Goal: Transaction & Acquisition: Book appointment/travel/reservation

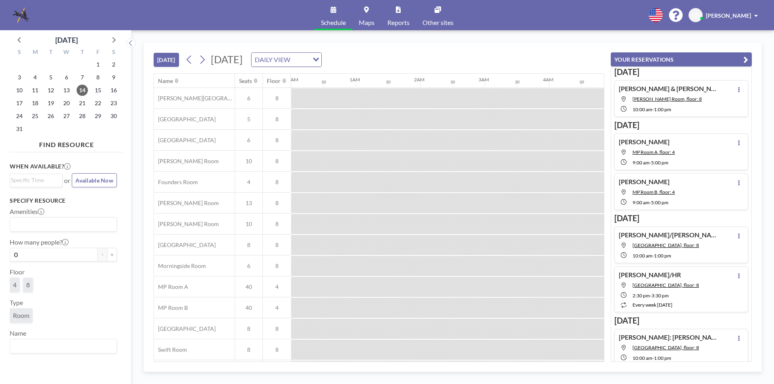
scroll to position [0, 709]
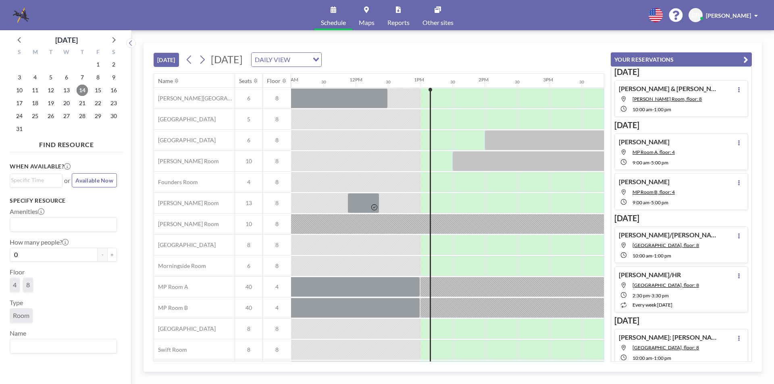
click at [85, 91] on span "14" at bounding box center [82, 90] width 11 height 11
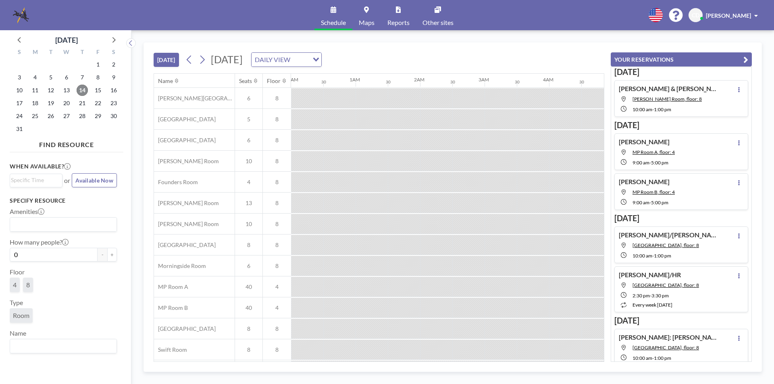
scroll to position [0, 806]
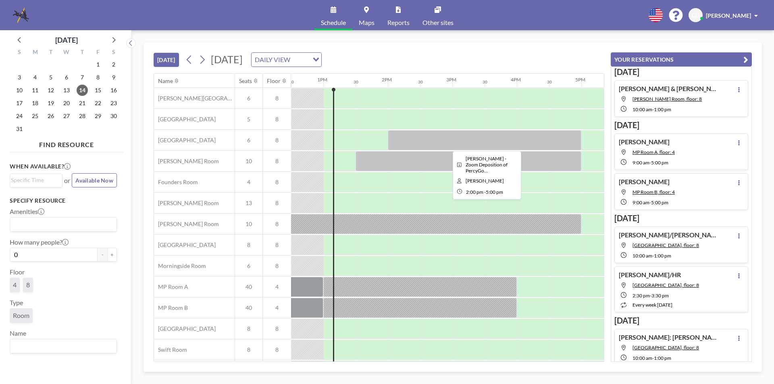
click at [462, 139] on div at bounding box center [484, 140] width 193 height 20
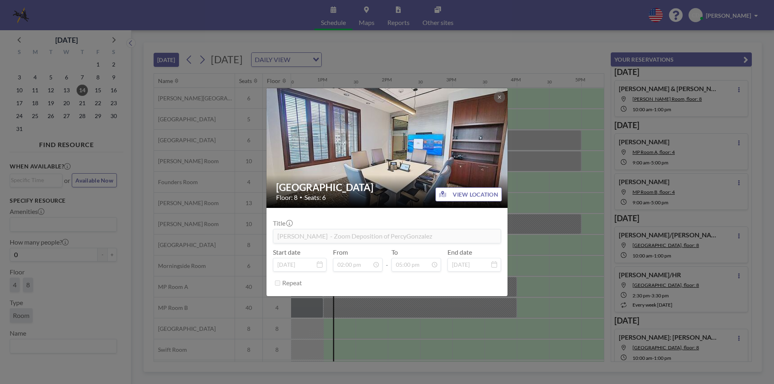
click at [584, 210] on div "Buckhead Room Floor: 8 • Seats: 6 VIEW LOCATION Title [PERSON_NAME] - Zoom Depo…" at bounding box center [387, 192] width 774 height 384
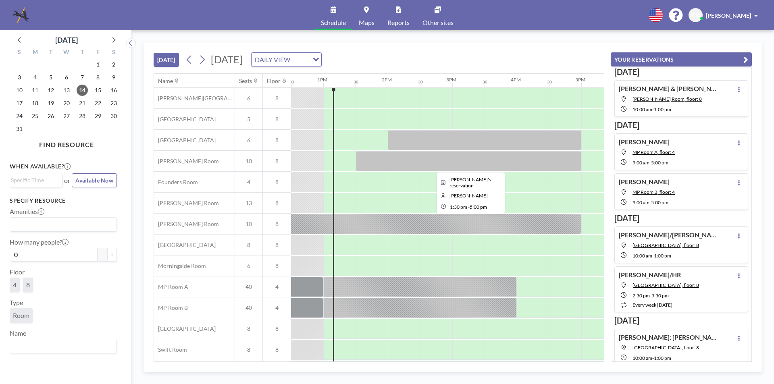
click at [496, 158] on div at bounding box center [469, 161] width 226 height 20
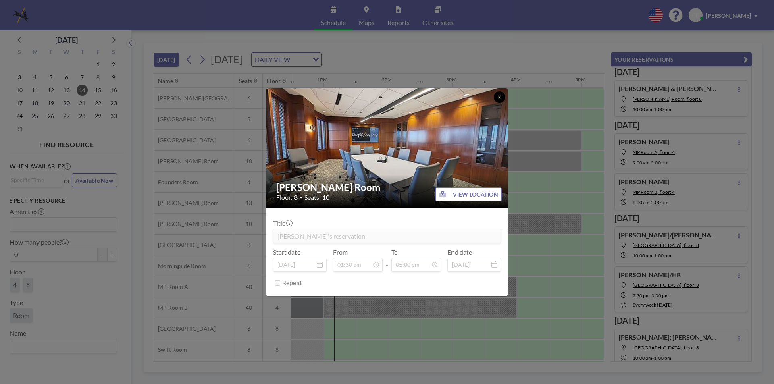
click at [499, 97] on icon at bounding box center [499, 97] width 3 height 3
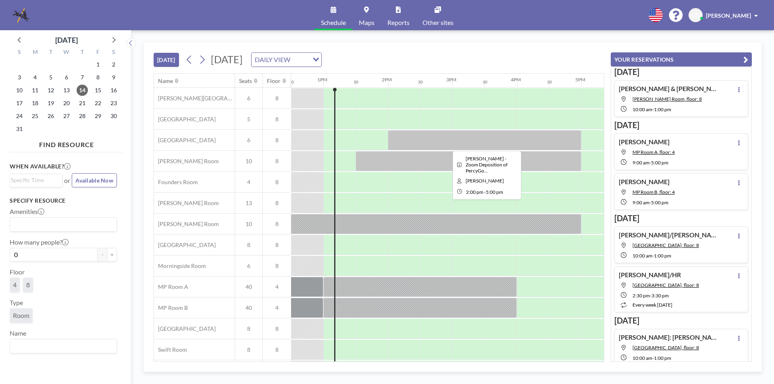
click at [413, 141] on div at bounding box center [484, 140] width 193 height 20
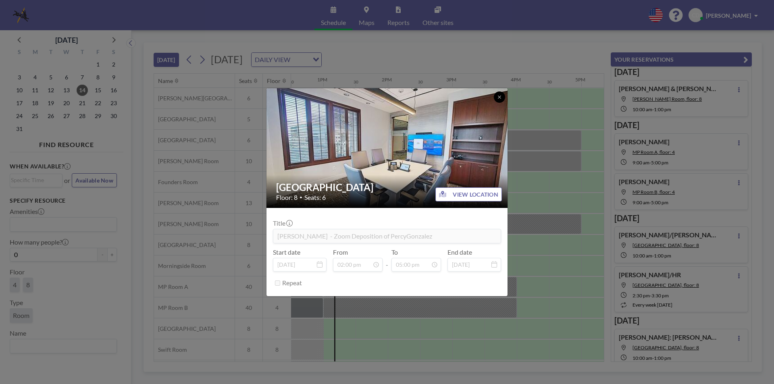
click at [499, 97] on icon at bounding box center [499, 97] width 3 height 3
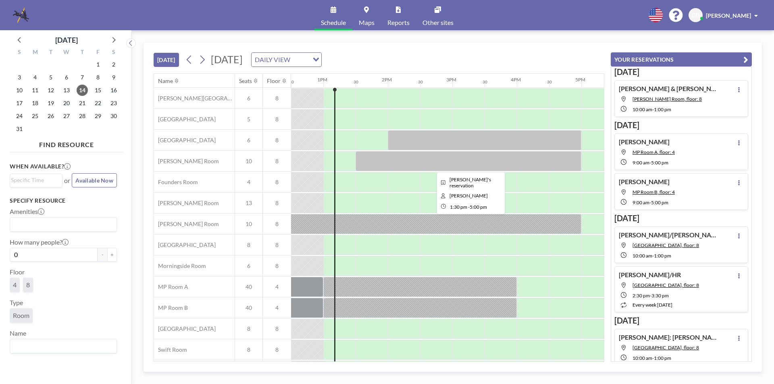
click at [437, 162] on div at bounding box center [469, 161] width 226 height 20
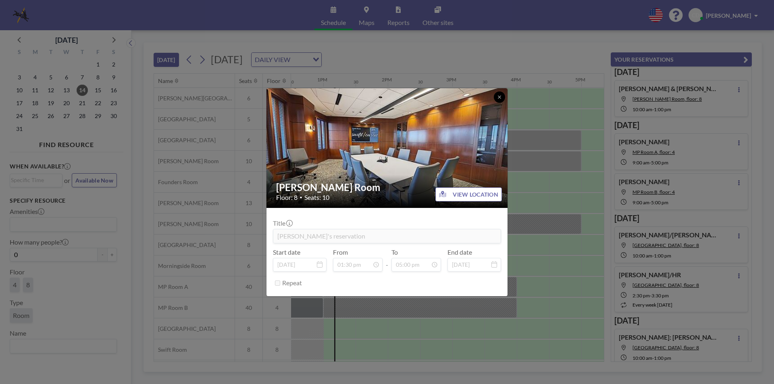
click at [502, 100] on button at bounding box center [499, 96] width 11 height 11
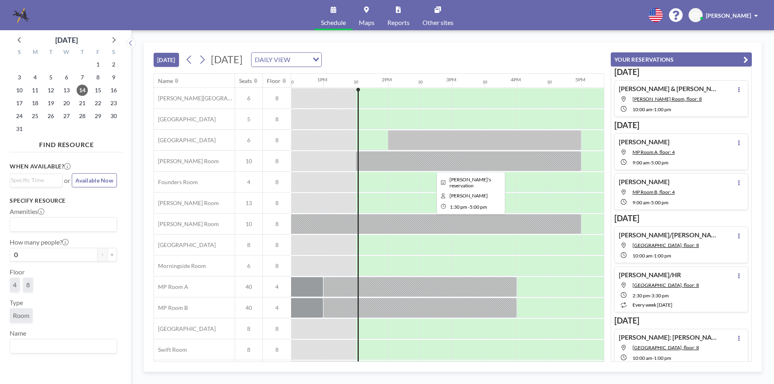
click at [421, 163] on div at bounding box center [469, 161] width 226 height 20
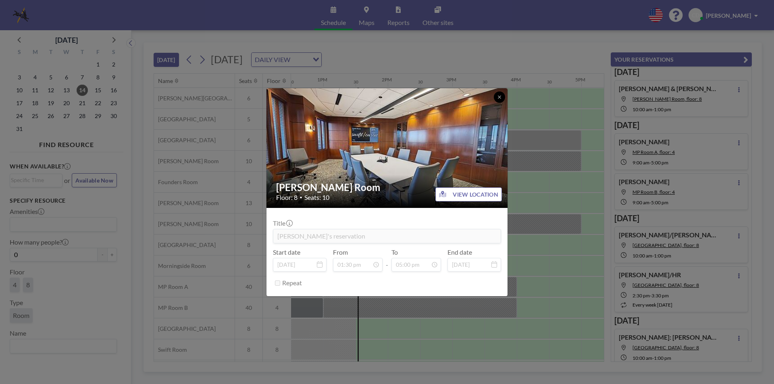
click at [497, 100] on button at bounding box center [499, 96] width 11 height 11
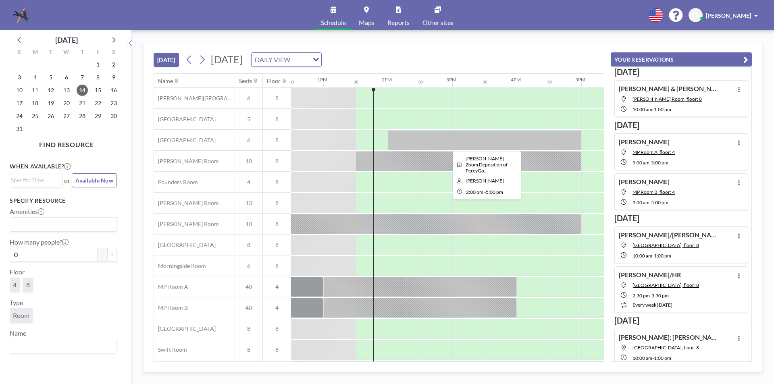
click at [435, 143] on div at bounding box center [484, 140] width 193 height 20
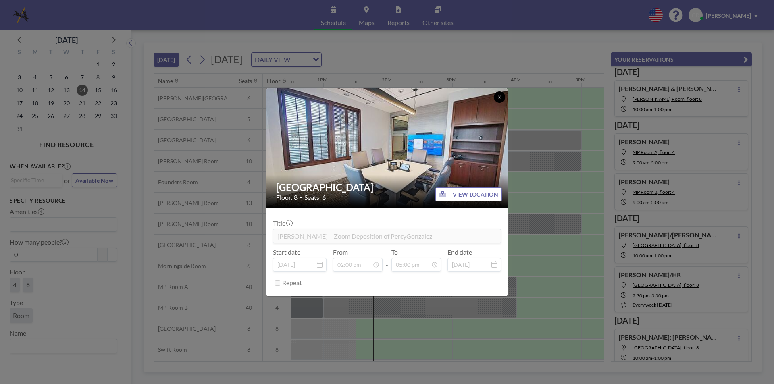
click at [498, 102] on button at bounding box center [499, 96] width 11 height 11
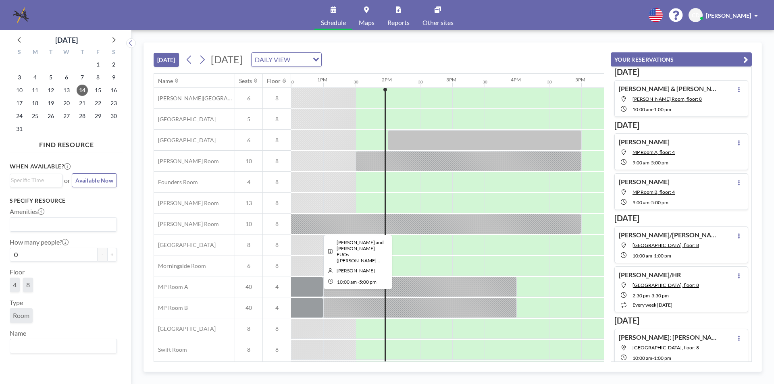
scroll to position [24, 806]
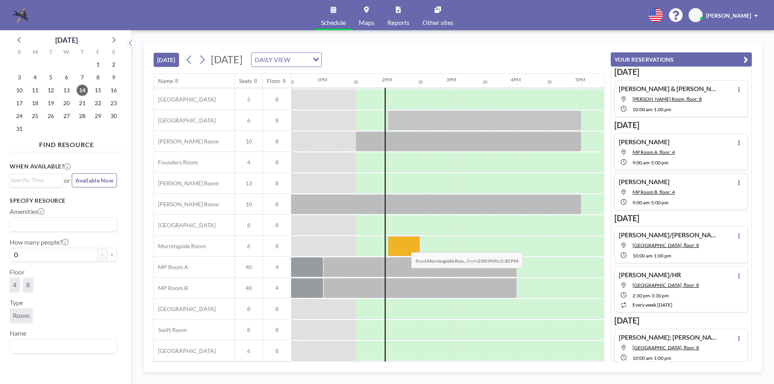
click at [405, 246] on div at bounding box center [404, 246] width 32 height 20
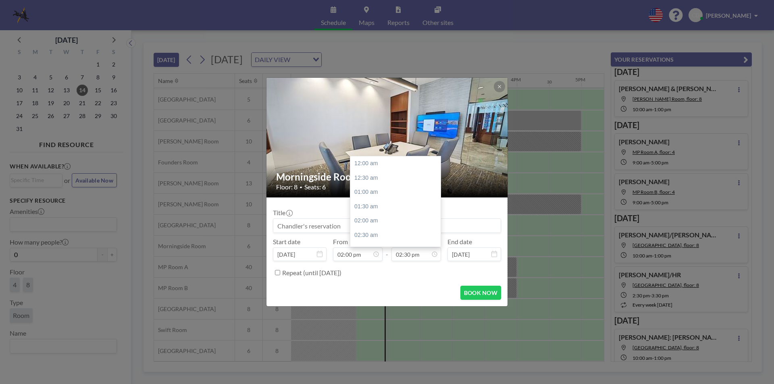
scroll to position [416, 0]
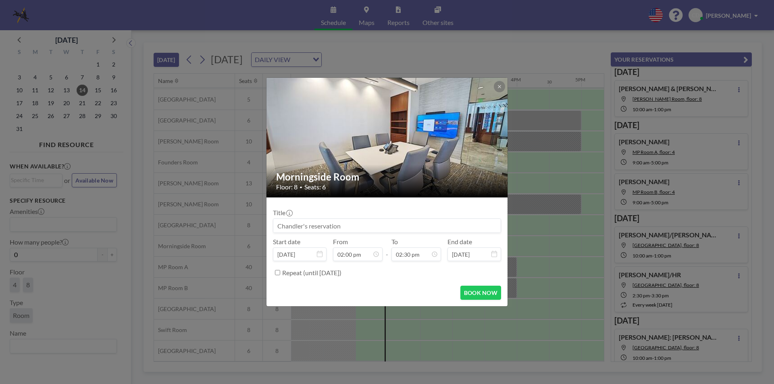
click at [338, 229] on input at bounding box center [386, 226] width 227 height 14
type input "[PERSON_NAME]"
click at [464, 290] on button "BOOK NOW" at bounding box center [480, 293] width 41 height 14
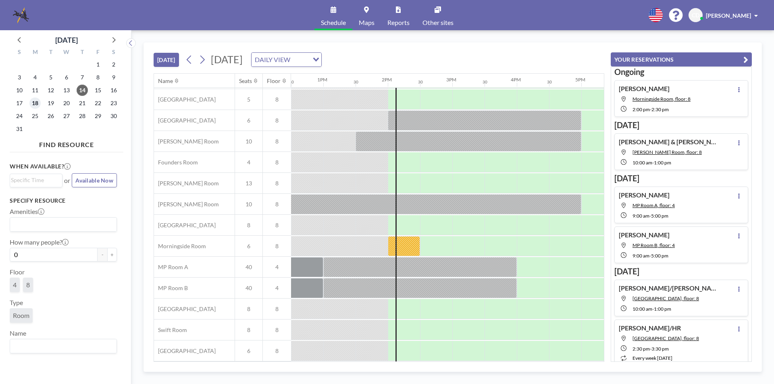
click at [37, 103] on span "18" at bounding box center [34, 103] width 11 height 11
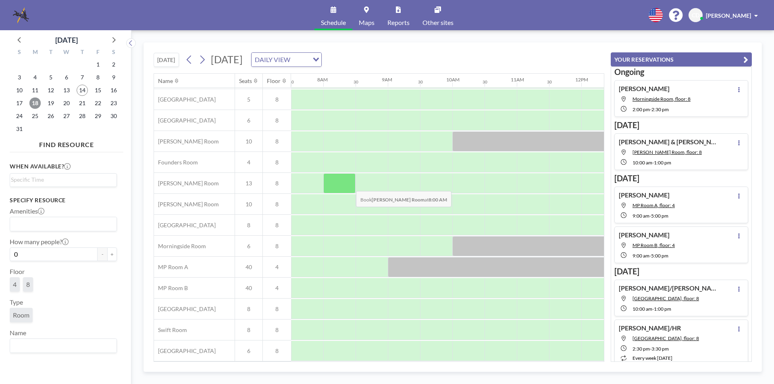
scroll to position [0, 484]
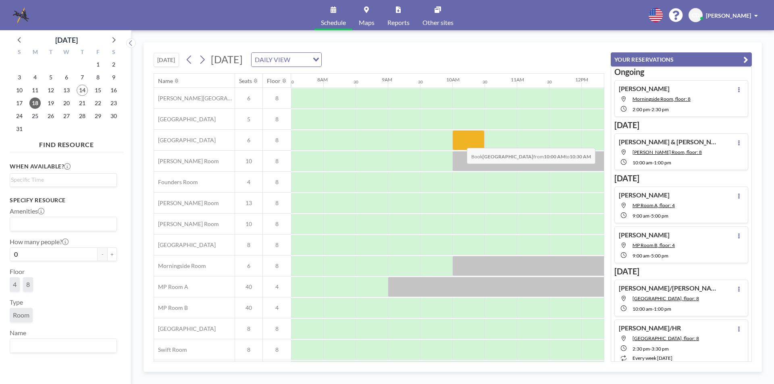
click at [460, 142] on div at bounding box center [468, 140] width 32 height 20
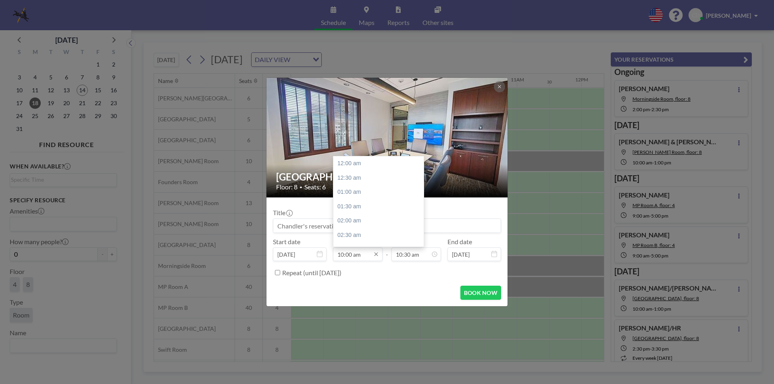
scroll to position [287, 0]
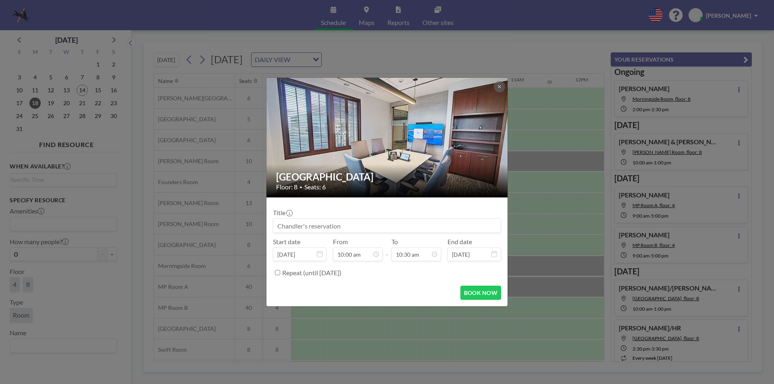
click at [318, 236] on div "Title Start date [DATE] From 10:00 am 12:00 am 12:30 am 01:00 am 01:30 am 02:00…" at bounding box center [387, 241] width 228 height 75
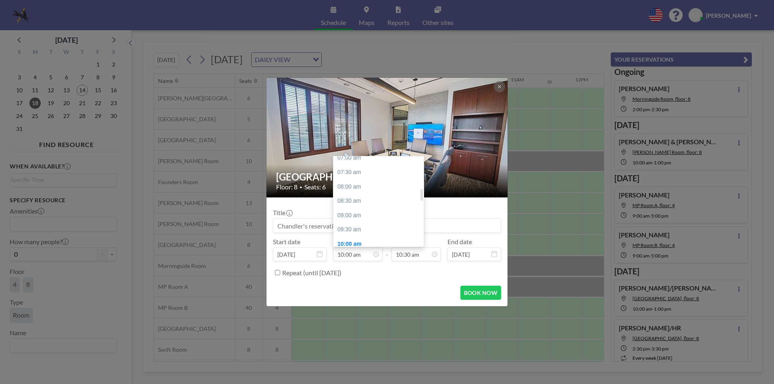
scroll to position [247, 0]
click at [376, 172] on div "09:00 am" at bounding box center [380, 175] width 94 height 15
type input "09:00 am"
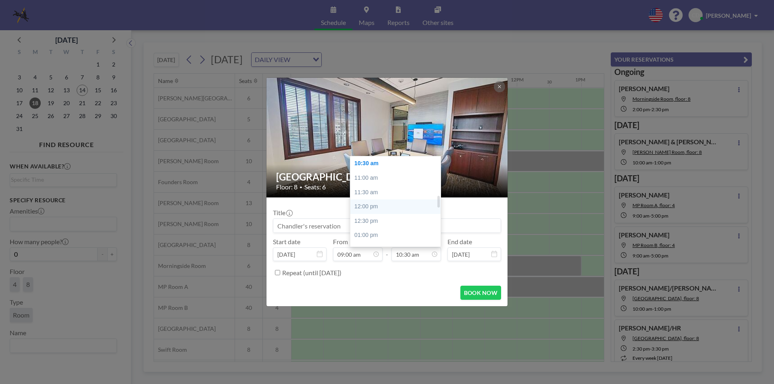
scroll to position [422, 0]
click at [392, 231] on div "05:00 pm" at bounding box center [397, 229] width 94 height 15
type input "05:00 pm"
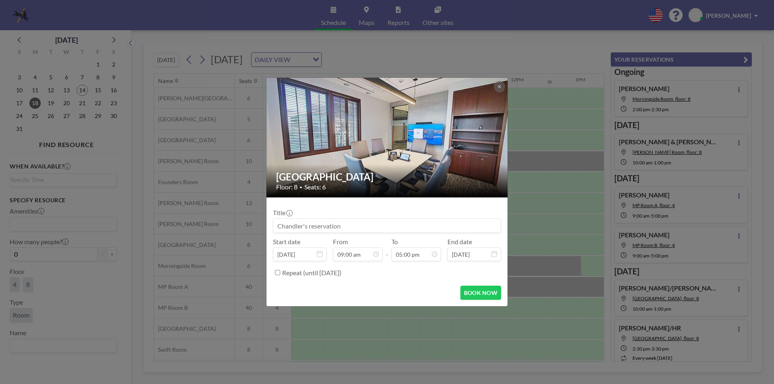
click at [366, 227] on input at bounding box center [386, 226] width 227 height 14
type input "J"
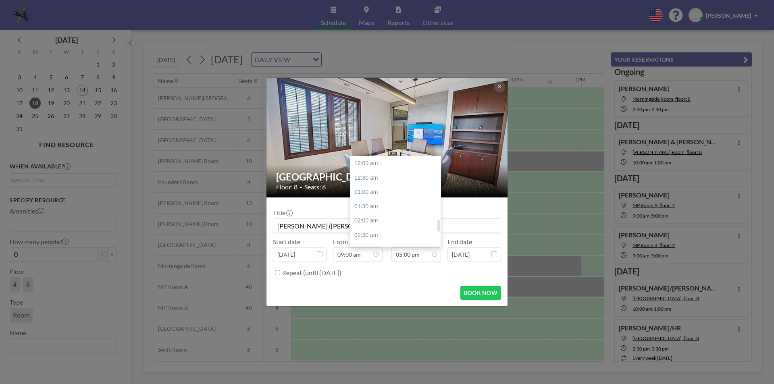
scroll to position [488, 0]
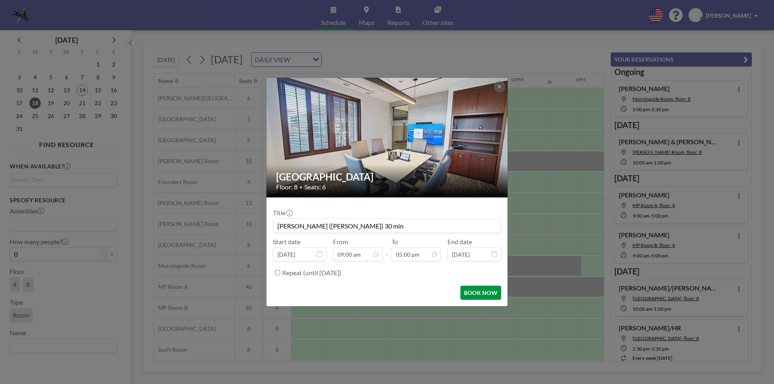
click at [476, 296] on button "BOOK NOW" at bounding box center [480, 293] width 41 height 14
type input "[PERSON_NAME] ([PERSON_NAME]) 30 min"
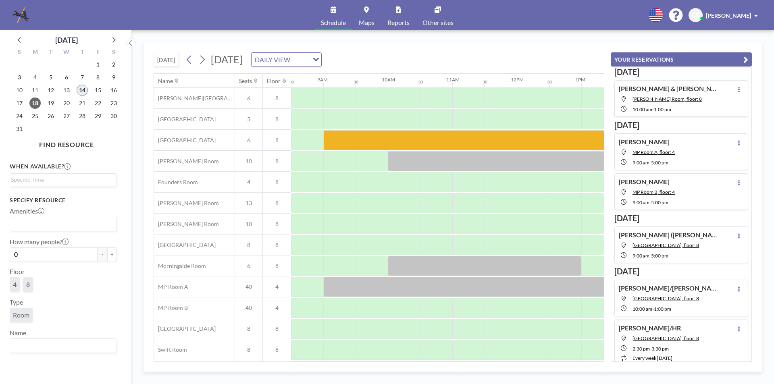
click at [79, 87] on span "14" at bounding box center [82, 90] width 11 height 11
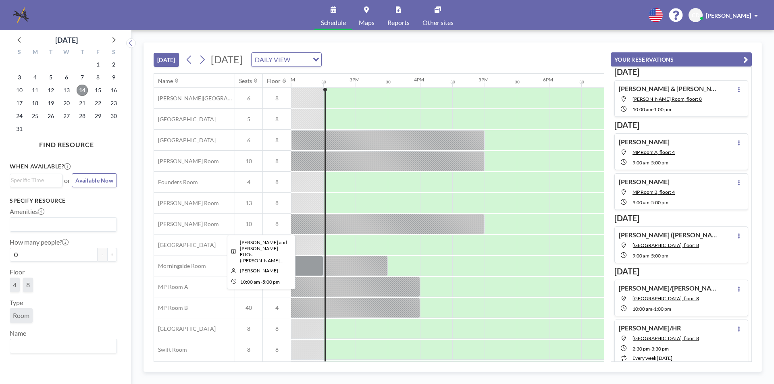
scroll to position [24, 903]
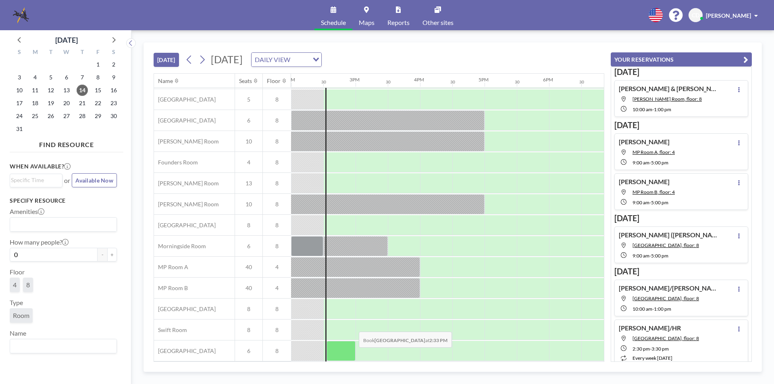
click at [352, 353] on div at bounding box center [340, 351] width 29 height 20
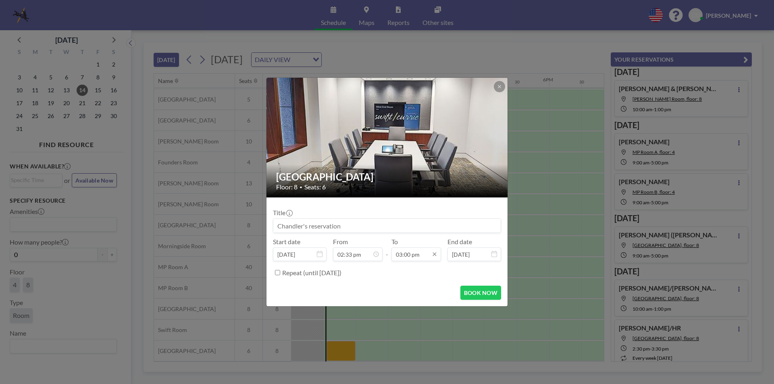
scroll to position [430, 0]
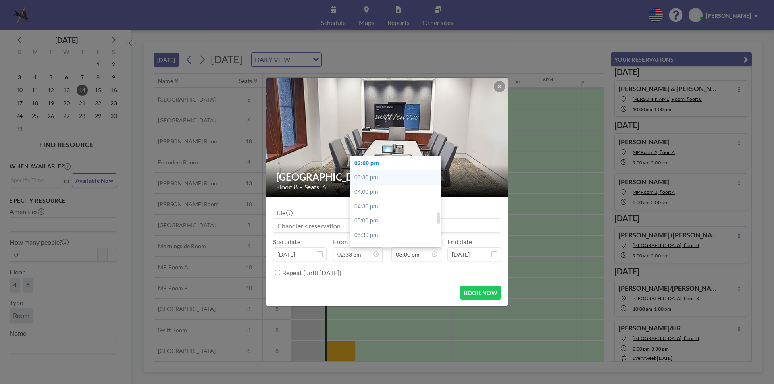
click at [392, 175] on div "03:30 pm" at bounding box center [397, 177] width 94 height 15
type input "03:30 pm"
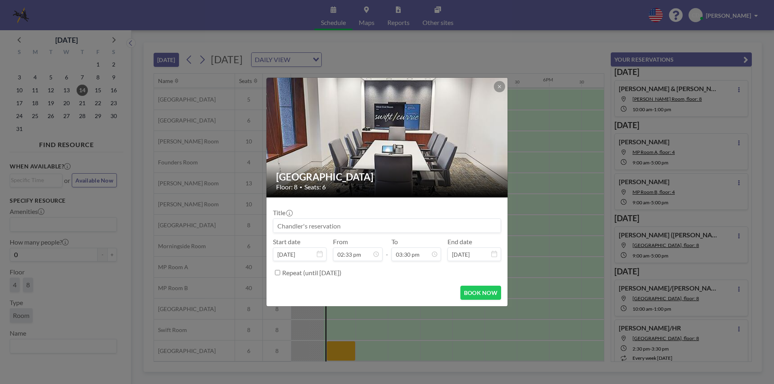
click at [366, 227] on input at bounding box center [386, 226] width 227 height 14
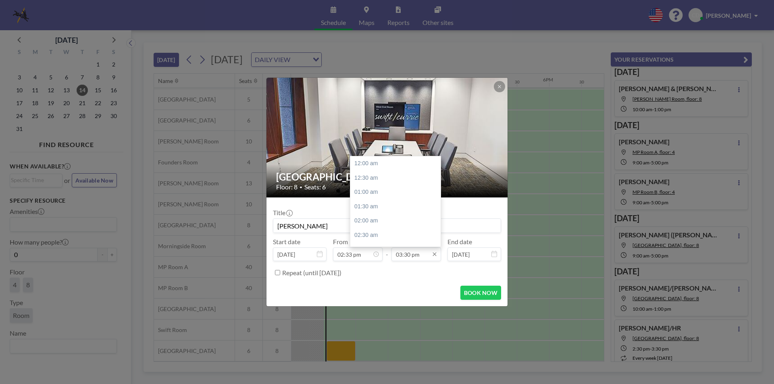
scroll to position [445, 0]
type input "[PERSON_NAME]"
click at [385, 173] on div "04:00 pm" at bounding box center [397, 178] width 94 height 15
type input "04:00 pm"
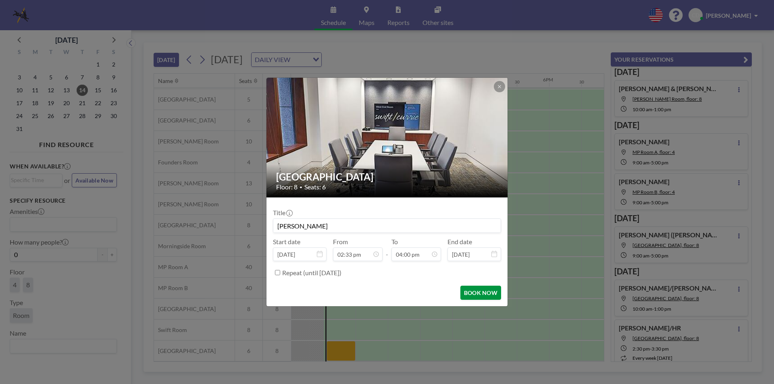
click at [497, 294] on button "BOOK NOW" at bounding box center [480, 293] width 41 height 14
